Goal: Task Accomplishment & Management: Use online tool/utility

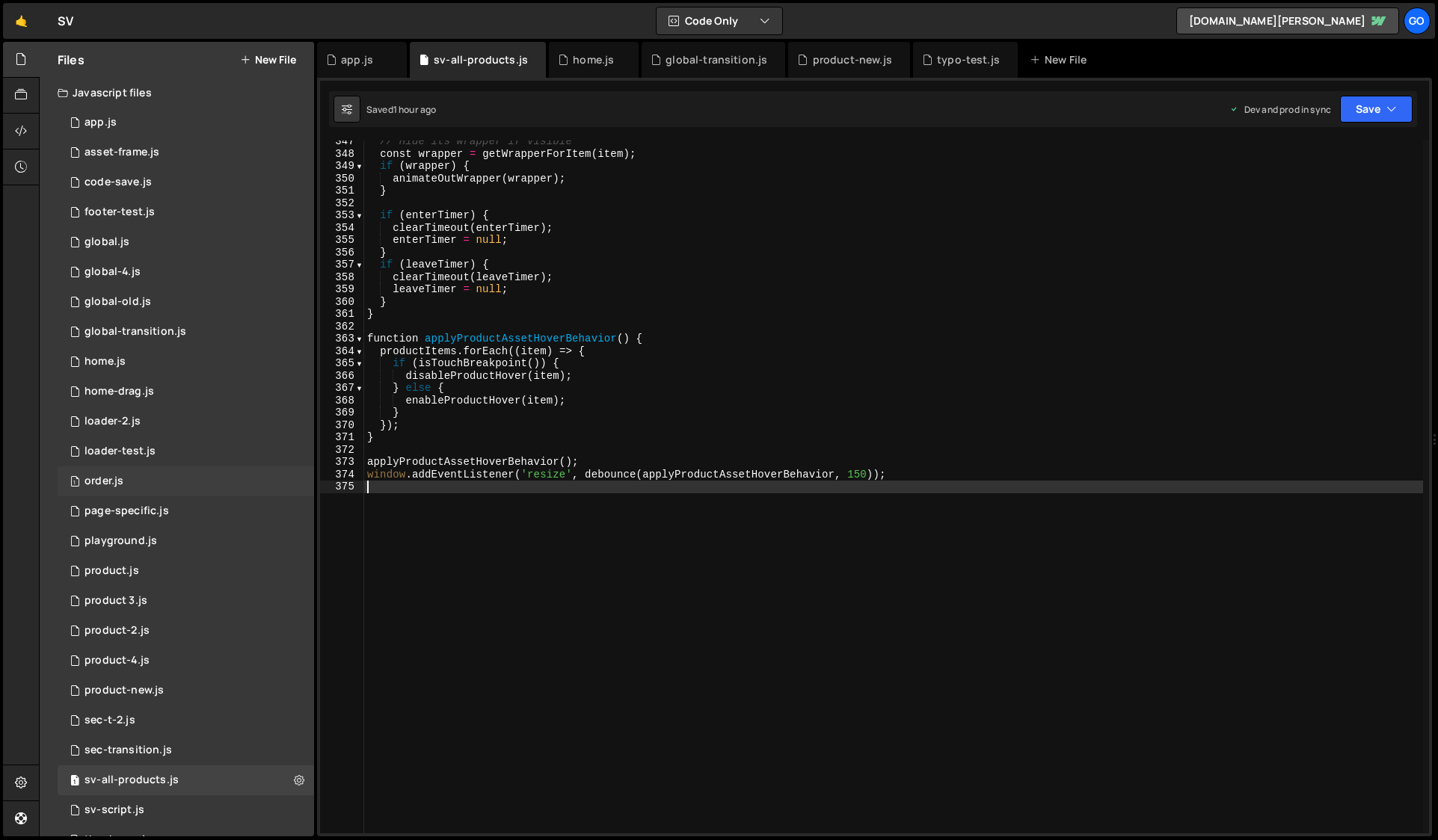
click at [181, 468] on div "1 order.js 0" at bounding box center [186, 481] width 256 height 30
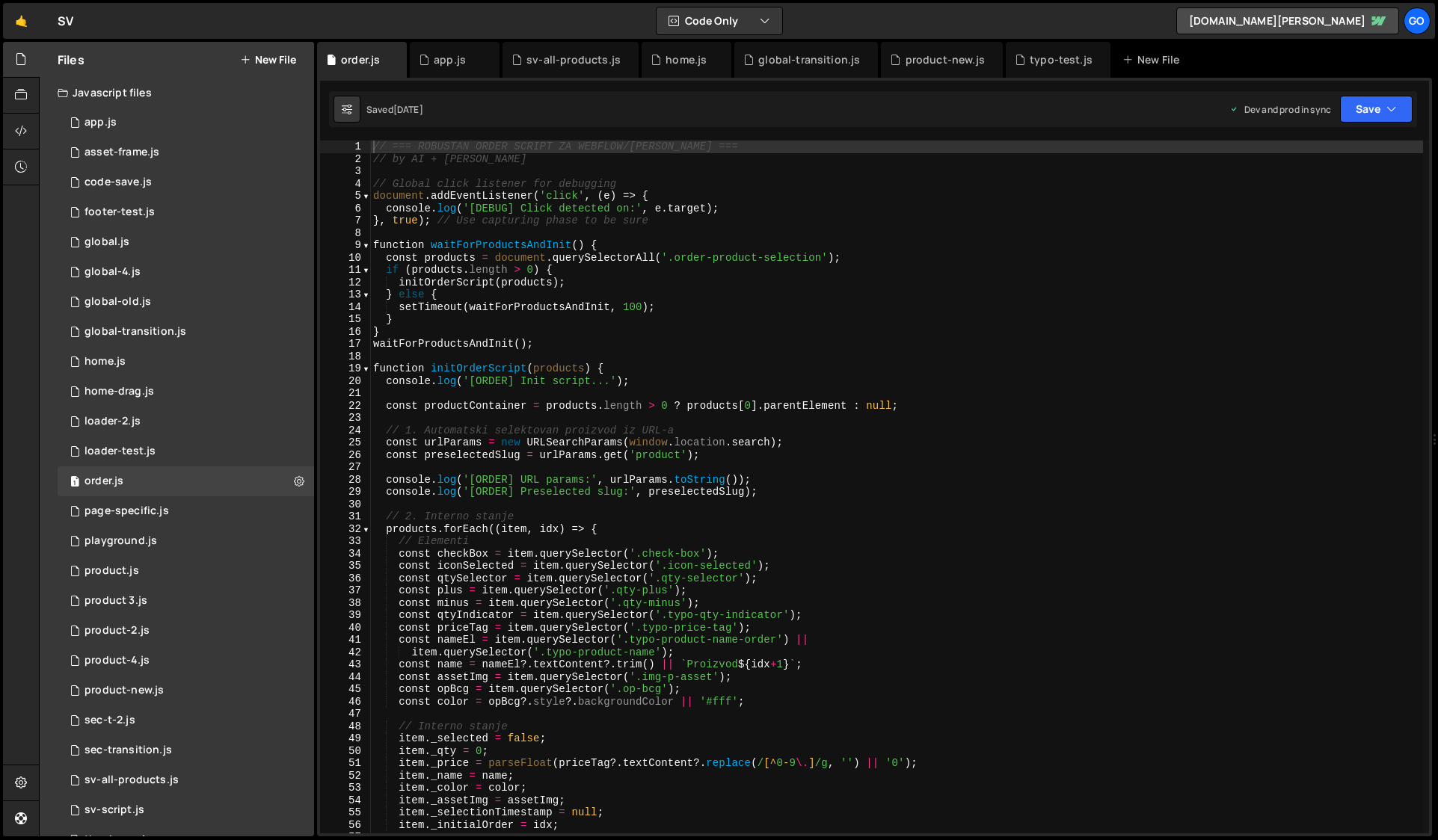
type textarea "// by AI + [PERSON_NAME]"
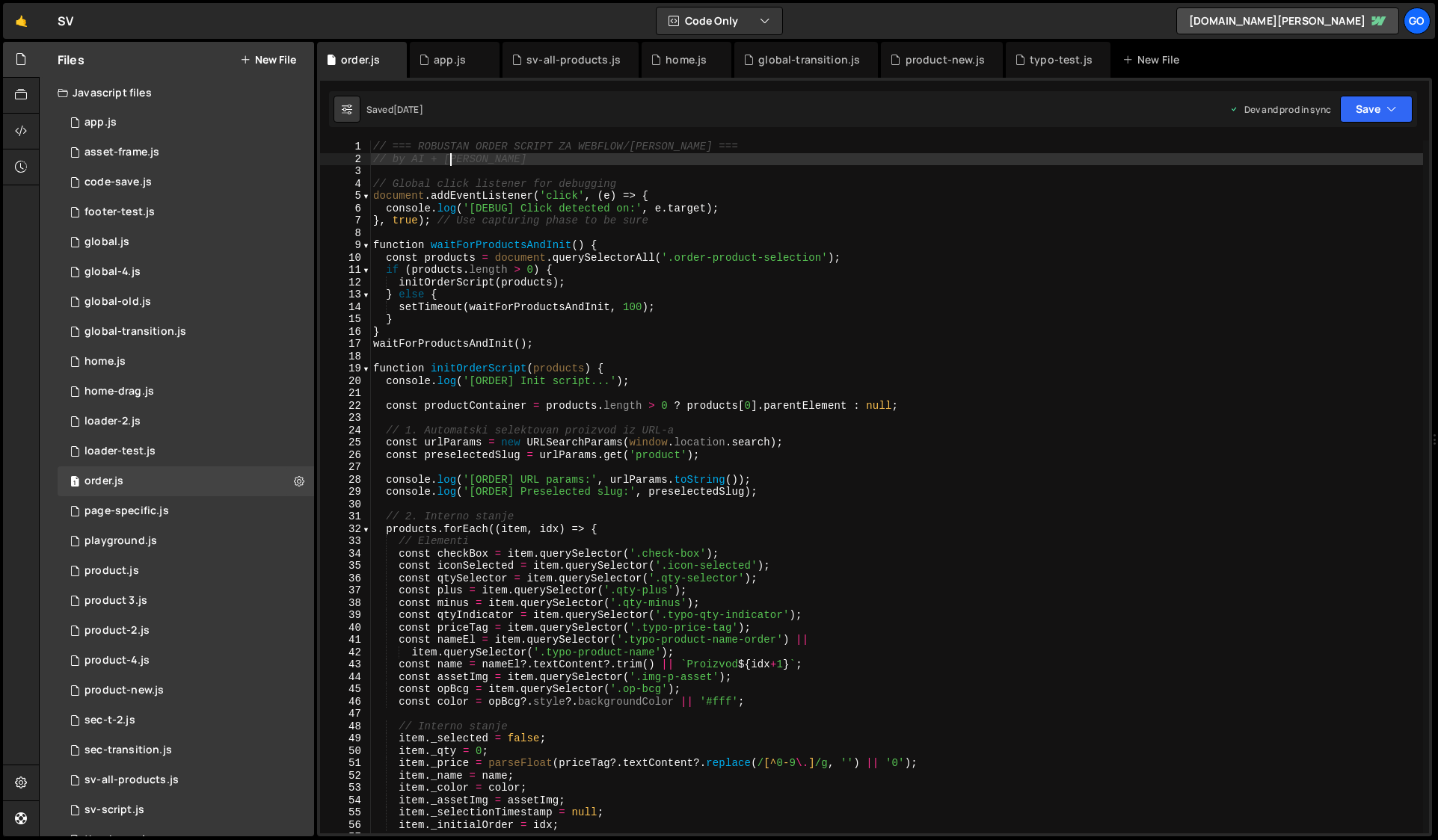
click at [450, 162] on div "// === ROBUSTAN ORDER SCRIPT ZA WEBFLOW/[PERSON_NAME] === // by AI + [PERSON_NA…" at bounding box center [896, 499] width 1053 height 717
drag, startPoint x: 489, startPoint y: 162, endPoint x: 359, endPoint y: 157, distance: 130.1
click at [359, 157] on div "// by AI + [PERSON_NAME] 1 2 3 4 5 6 7 8 9 10 11 12 13 14 15 16 17 18 19 20 21 …" at bounding box center [874, 487] width 1109 height 693
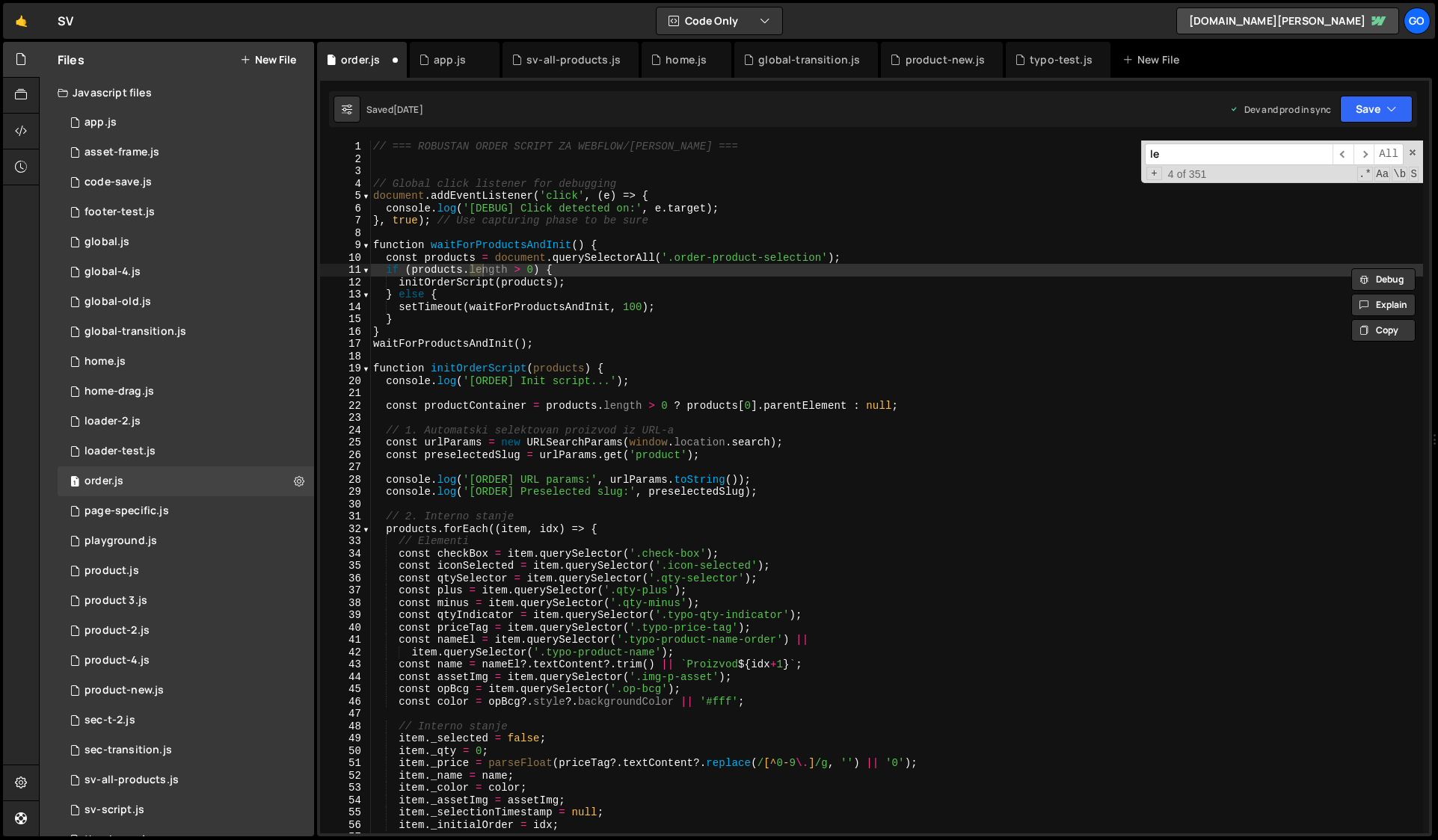
type input "l"
drag, startPoint x: 120, startPoint y: 126, endPoint x: 145, endPoint y: 126, distance: 25.0
click at [120, 126] on div "7 app.js 0" at bounding box center [186, 122] width 256 height 30
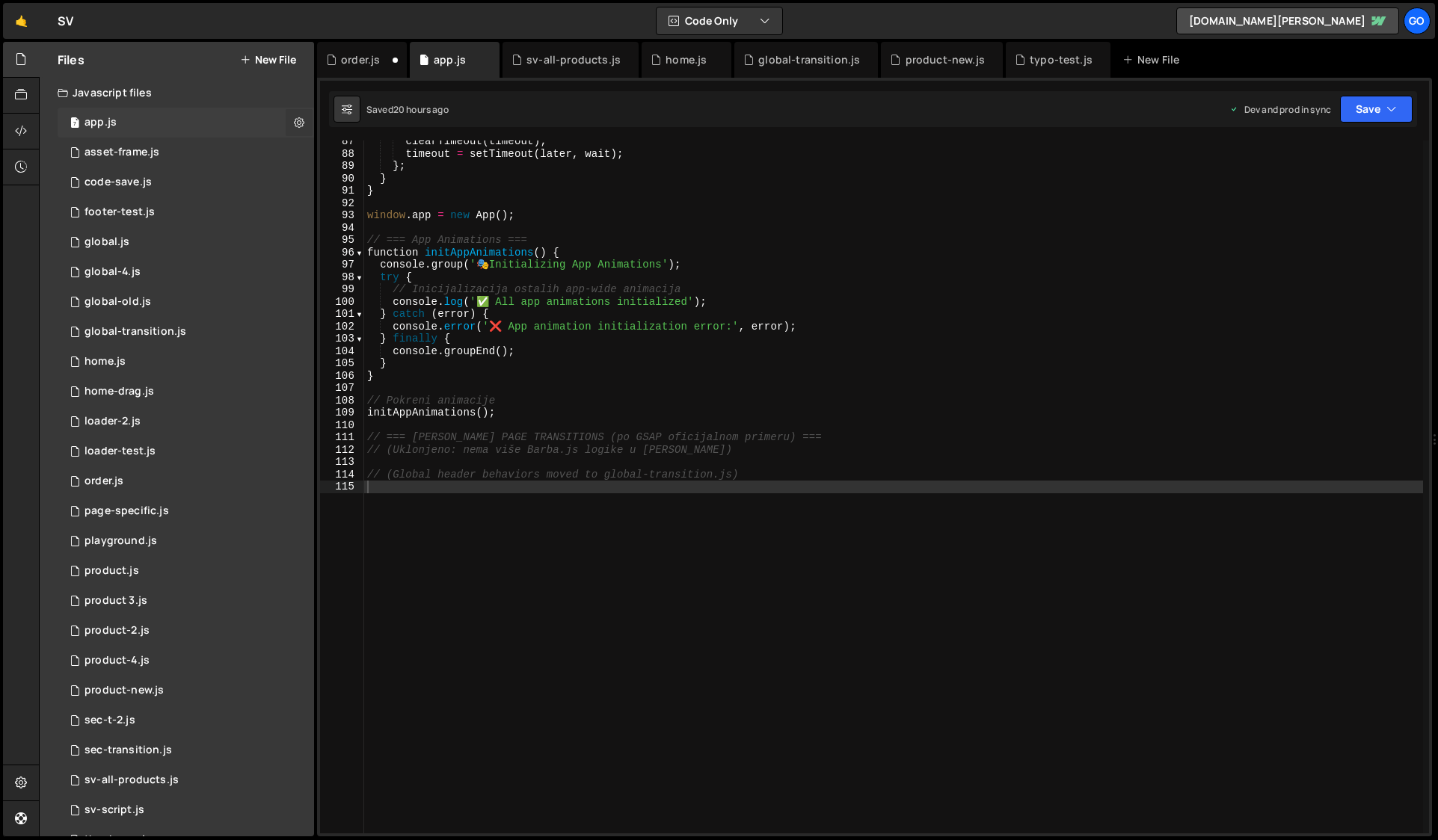
click at [294, 120] on icon at bounding box center [299, 123] width 11 height 14
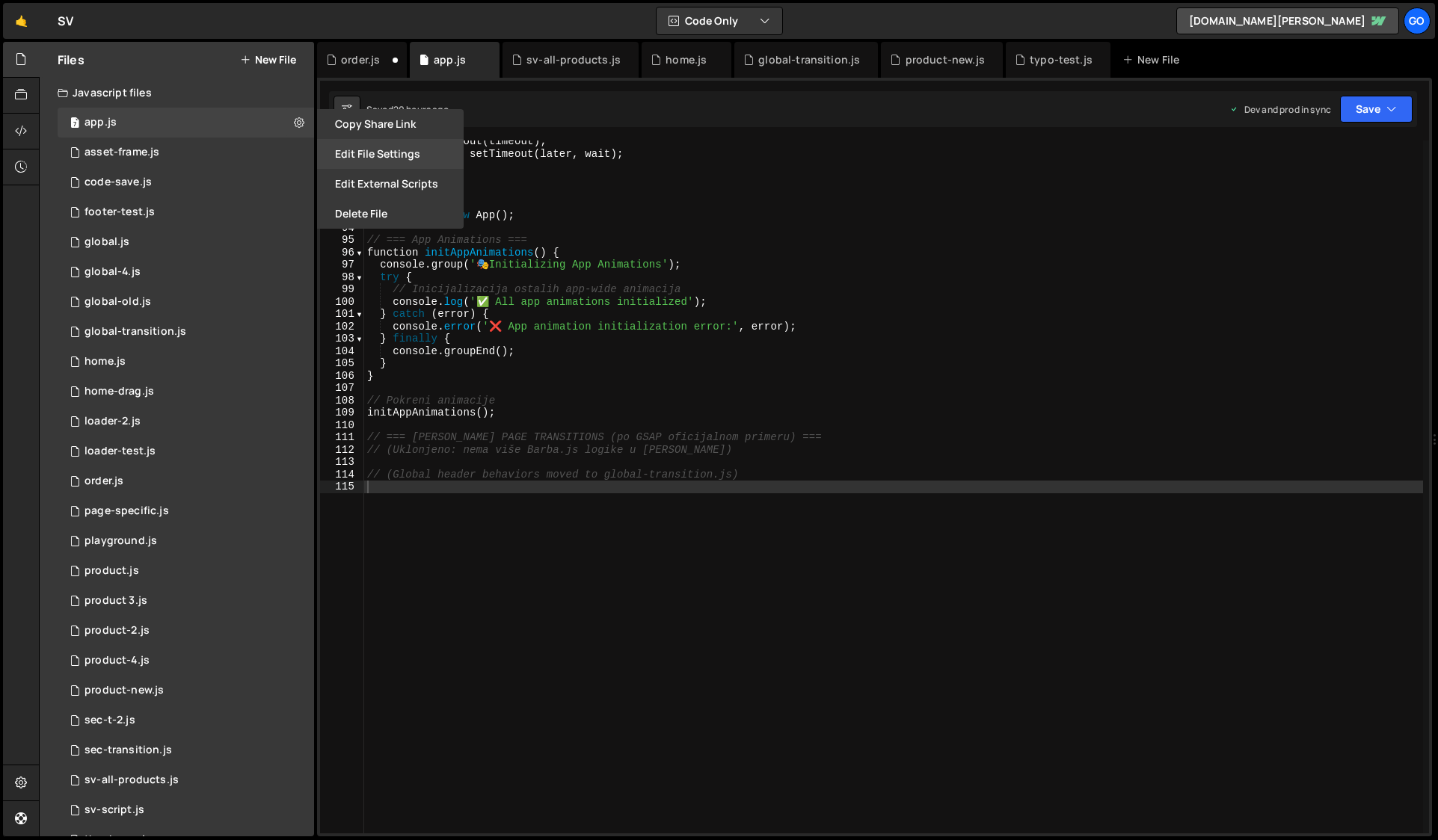
click at [363, 156] on button "Edit File Settings" at bounding box center [390, 153] width 146 height 30
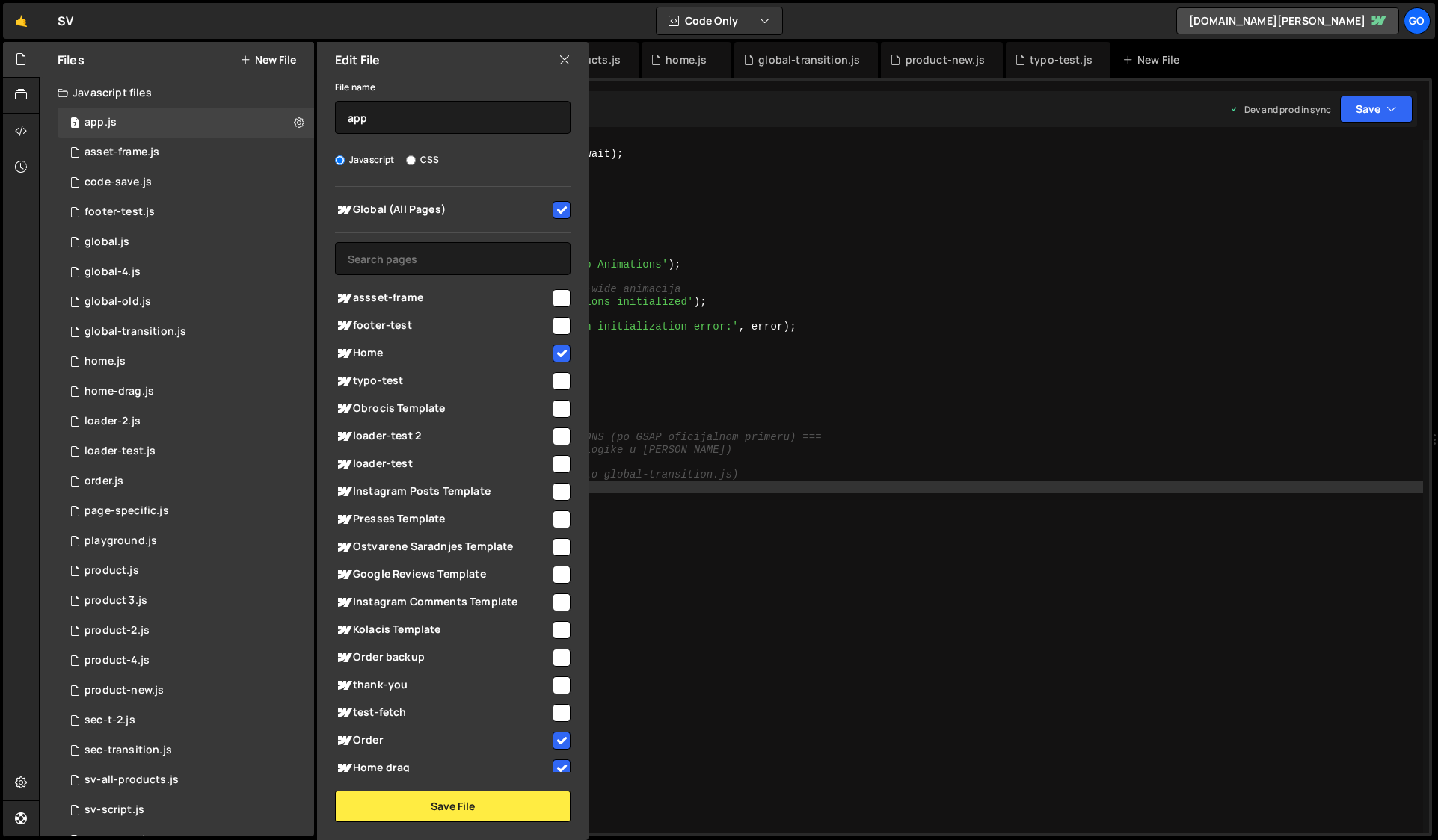
click at [571, 54] on div "Edit File" at bounding box center [452, 60] width 272 height 36
click at [567, 56] on icon at bounding box center [564, 60] width 12 height 16
